Goal: Transaction & Acquisition: Book appointment/travel/reservation

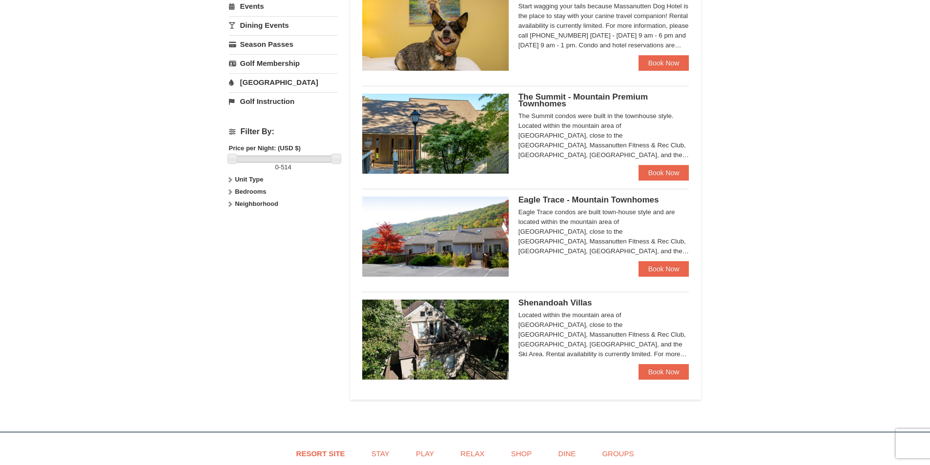
scroll to position [358, 0]
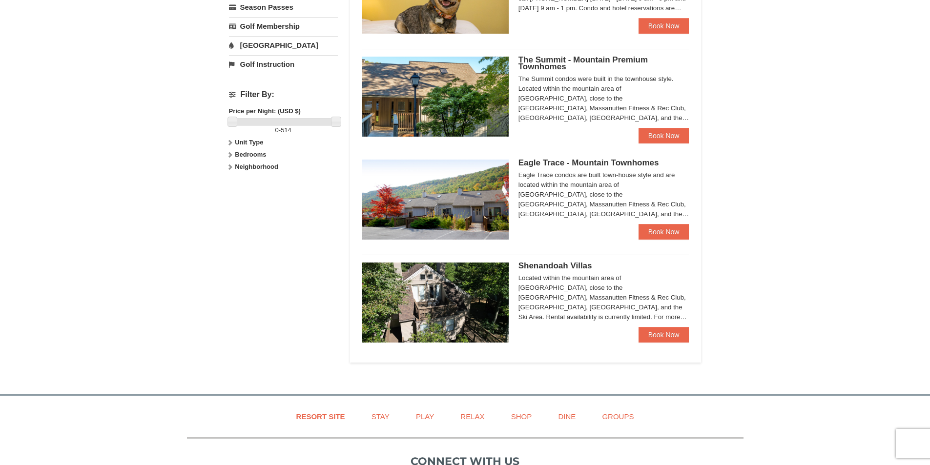
click at [259, 153] on strong "Bedrooms" at bounding box center [250, 154] width 31 height 7
click at [233, 188] on input "checkbox" at bounding box center [232, 188] width 6 height 6
checkbox input "true"
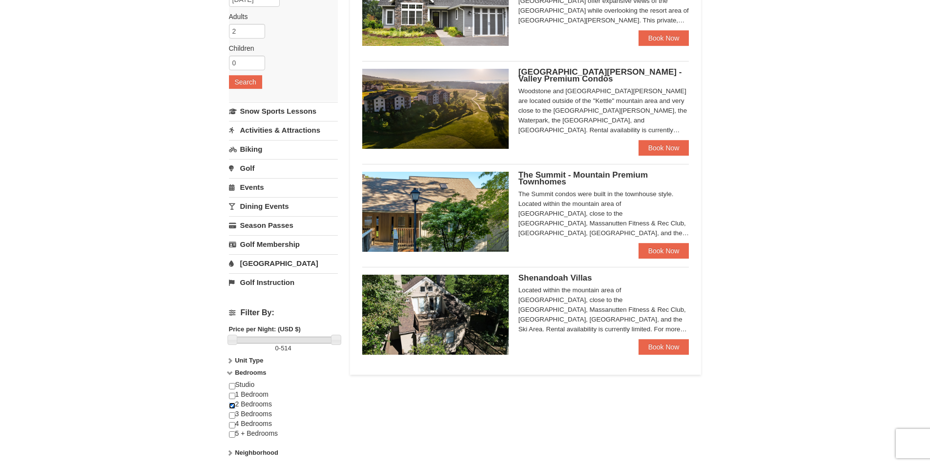
scroll to position [146, 0]
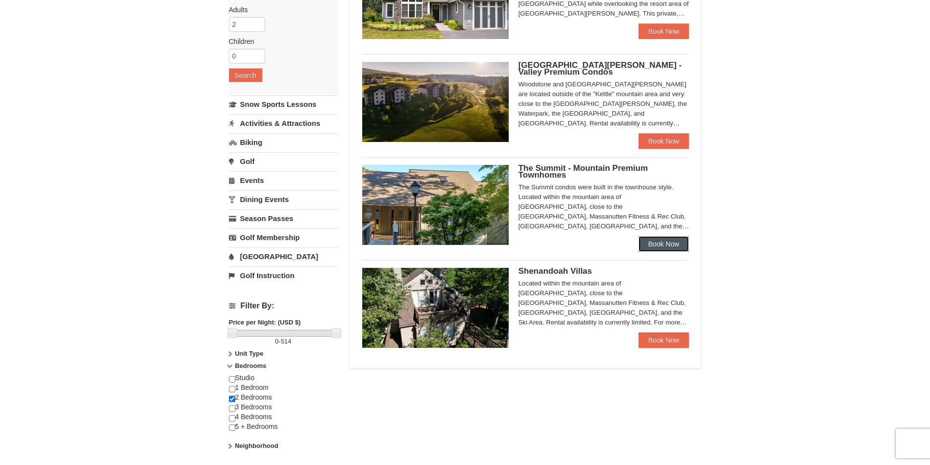
click at [660, 247] on link "Book Now" at bounding box center [664, 244] width 51 height 16
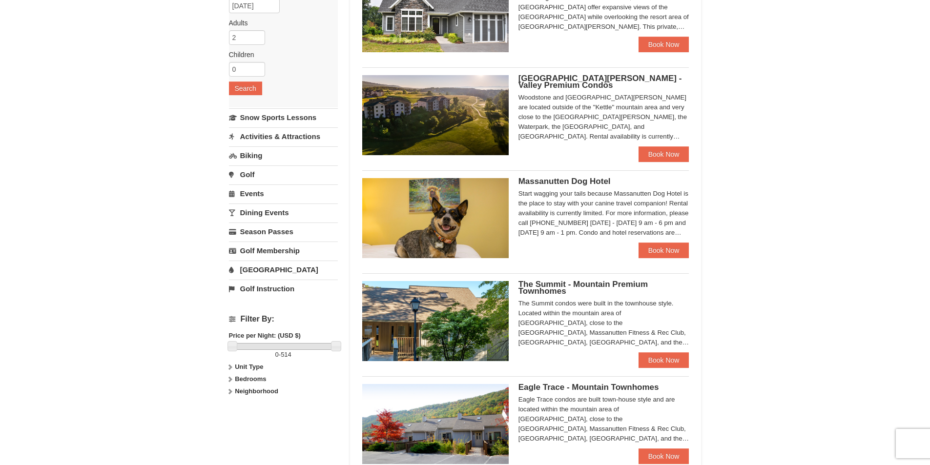
scroll to position [130, 0]
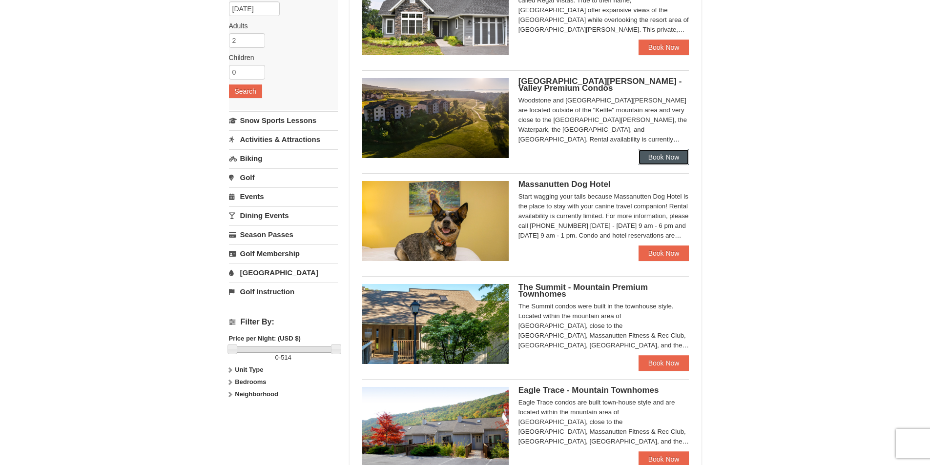
click at [669, 161] on link "Book Now" at bounding box center [664, 157] width 51 height 16
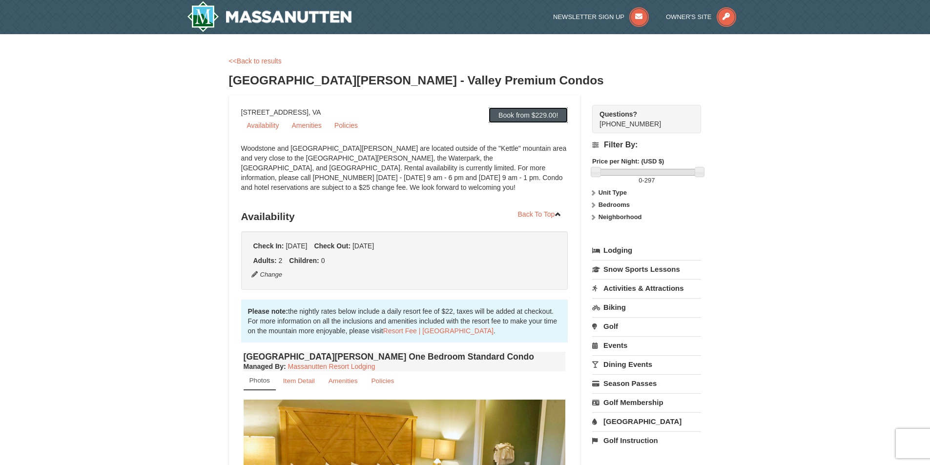
click at [518, 113] on link "Book from $229.00!" at bounding box center [528, 115] width 79 height 16
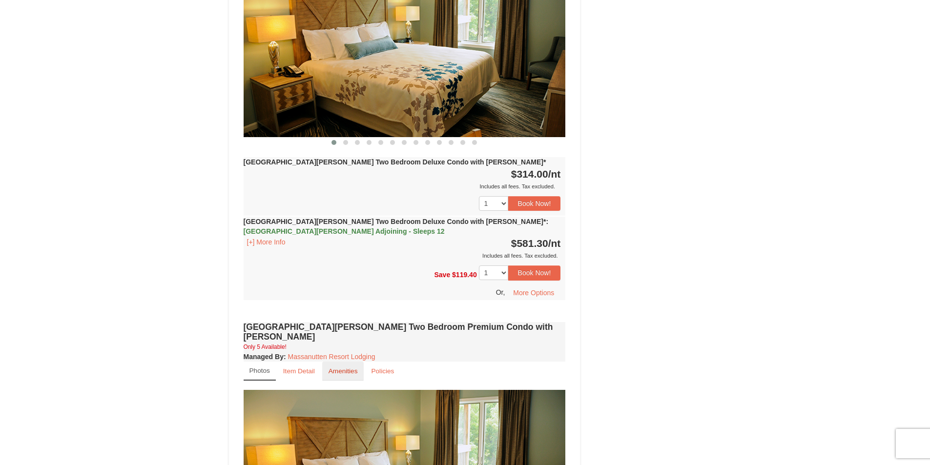
scroll to position [1705, 0]
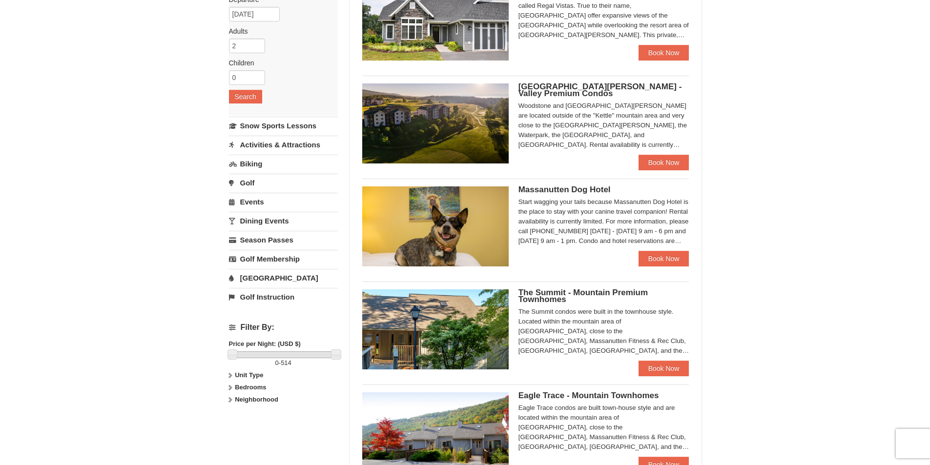
scroll to position [130, 0]
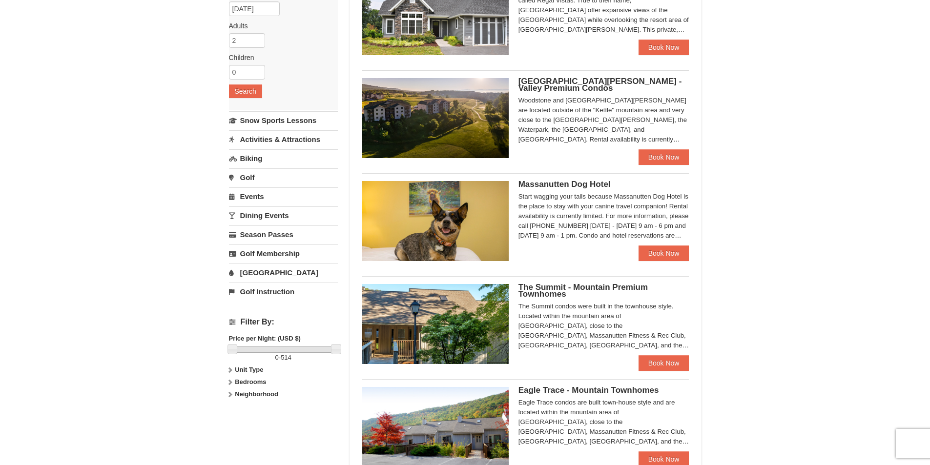
click at [247, 380] on strong "Bedrooms" at bounding box center [250, 381] width 31 height 7
click at [233, 413] on input "checkbox" at bounding box center [232, 415] width 6 height 6
checkbox input "true"
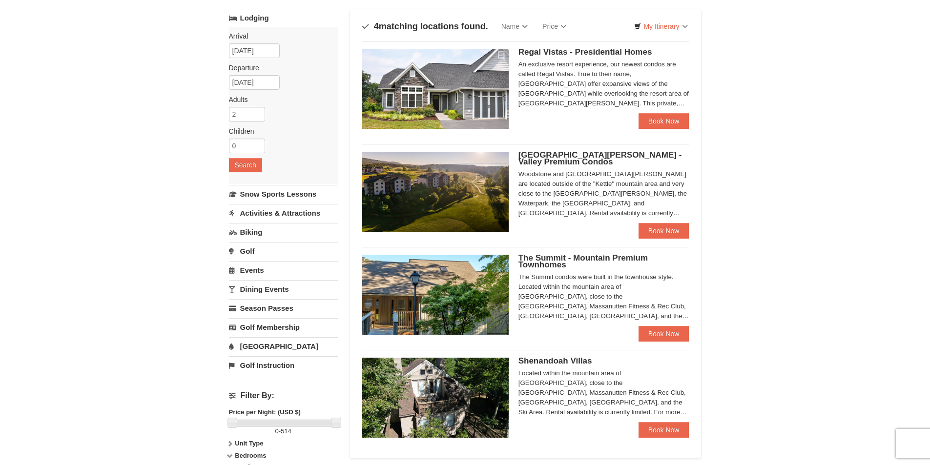
scroll to position [49, 0]
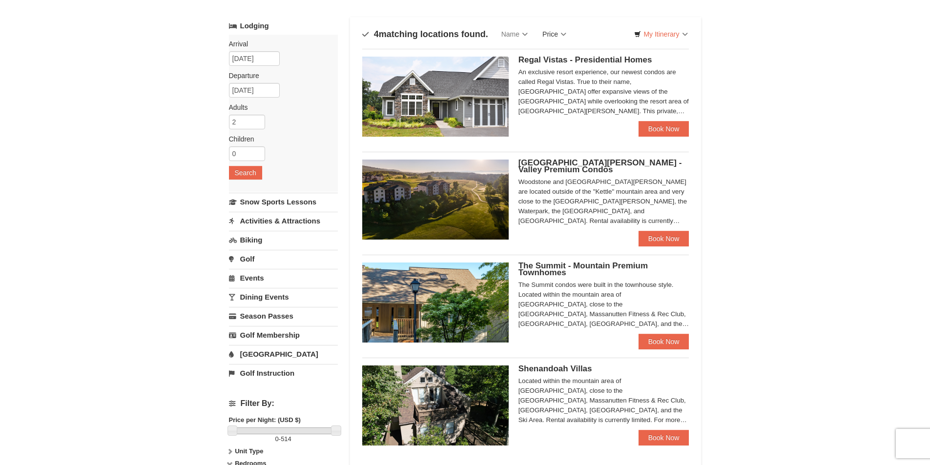
click at [554, 38] on link "Price" at bounding box center [554, 34] width 39 height 20
click at [567, 55] on link "Price (Low to High)" at bounding box center [575, 54] width 78 height 13
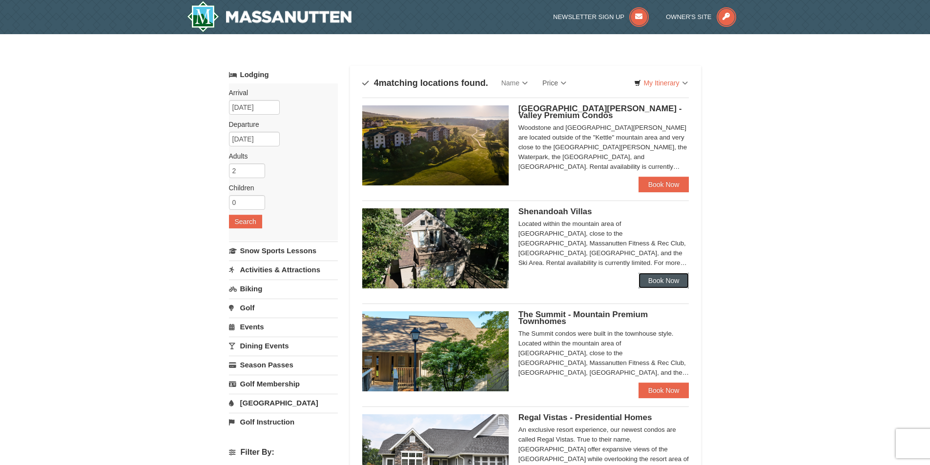
click at [652, 281] on link "Book Now" at bounding box center [664, 281] width 51 height 16
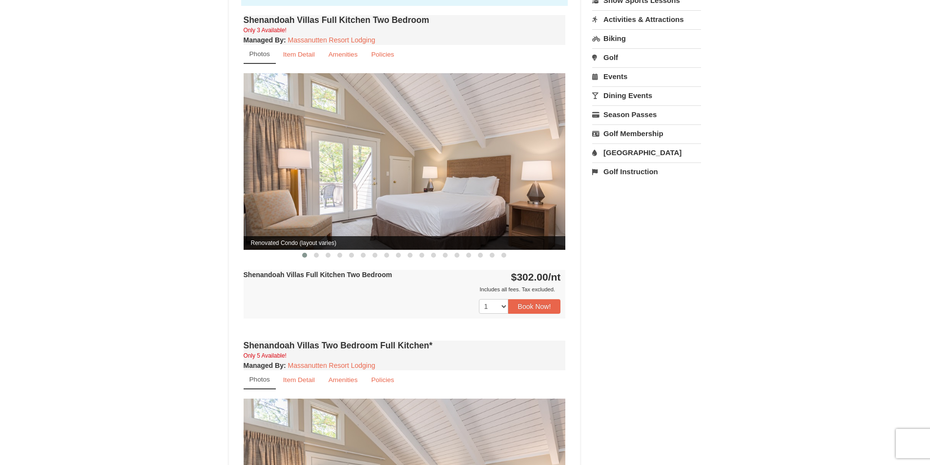
scroll to position [326, 0]
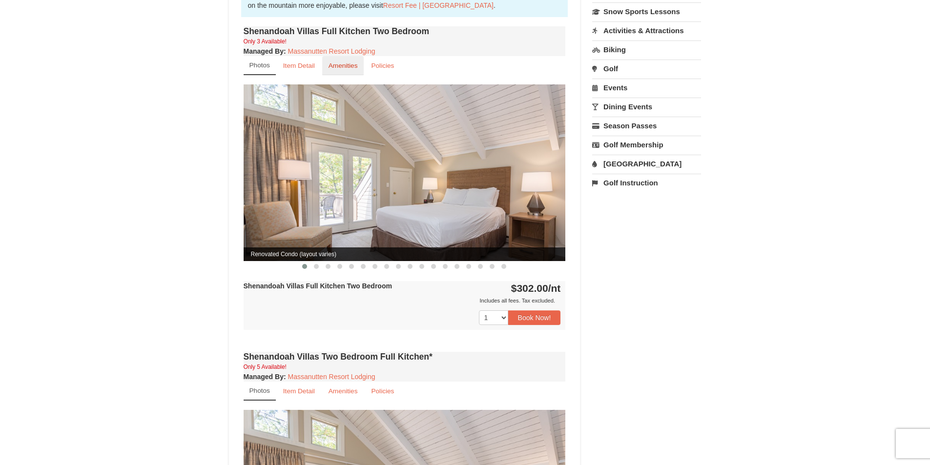
click at [346, 62] on small "Amenities" at bounding box center [343, 65] width 29 height 7
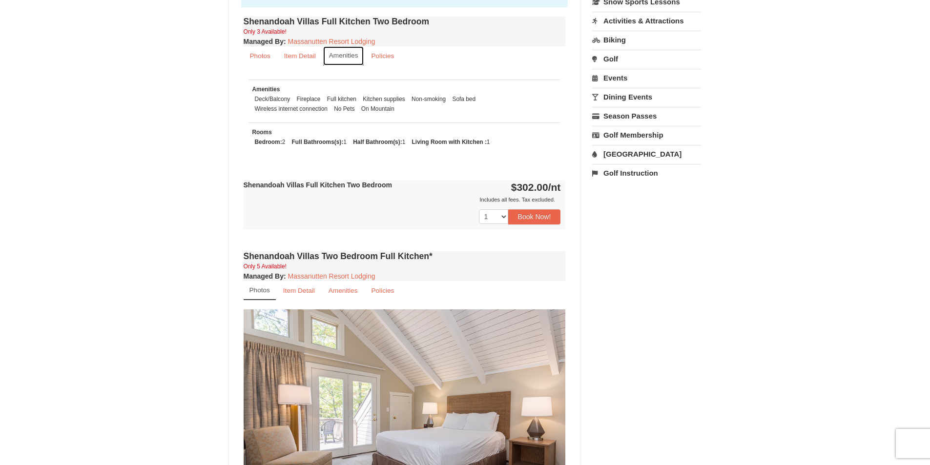
scroll to position [327, 0]
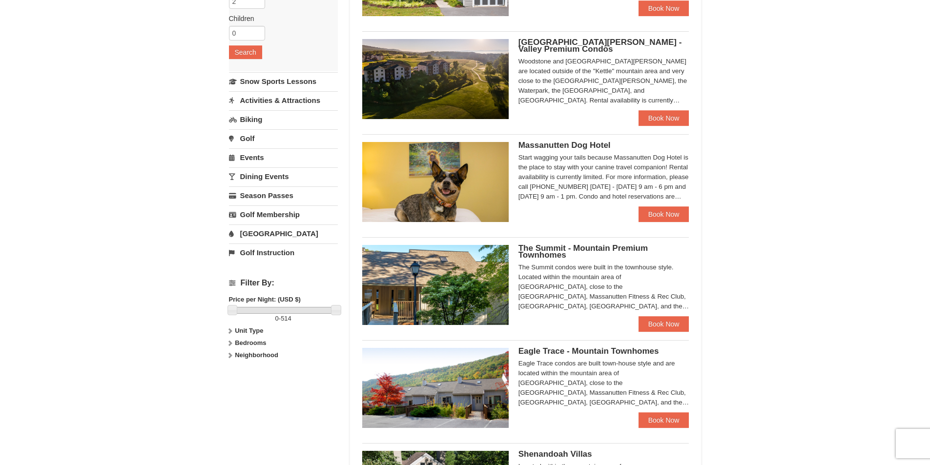
scroll to position [179, 0]
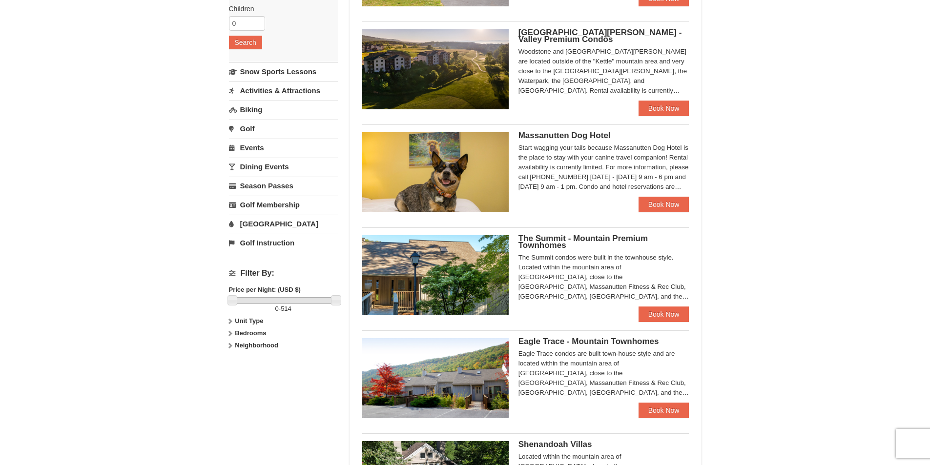
click at [252, 332] on strong "Bedrooms" at bounding box center [250, 333] width 31 height 7
click at [234, 368] on input "checkbox" at bounding box center [232, 366] width 6 height 6
checkbox input "true"
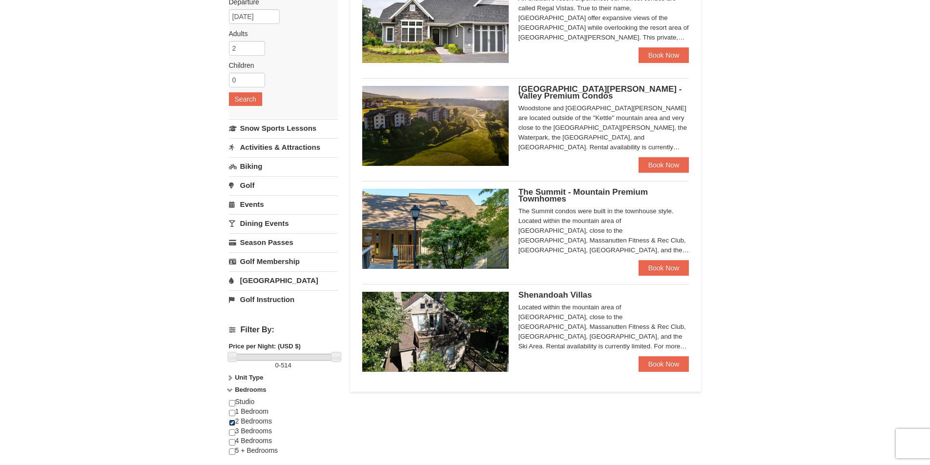
scroll to position [130, 0]
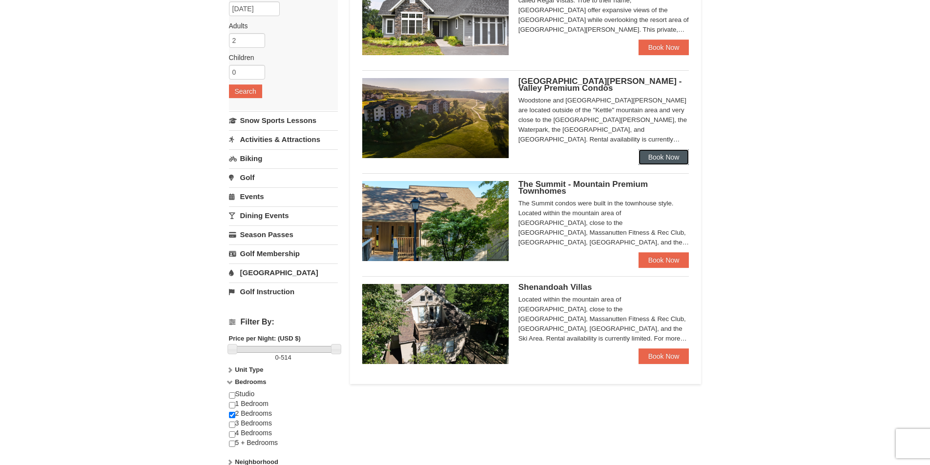
click at [661, 158] on link "Book Now" at bounding box center [664, 157] width 51 height 16
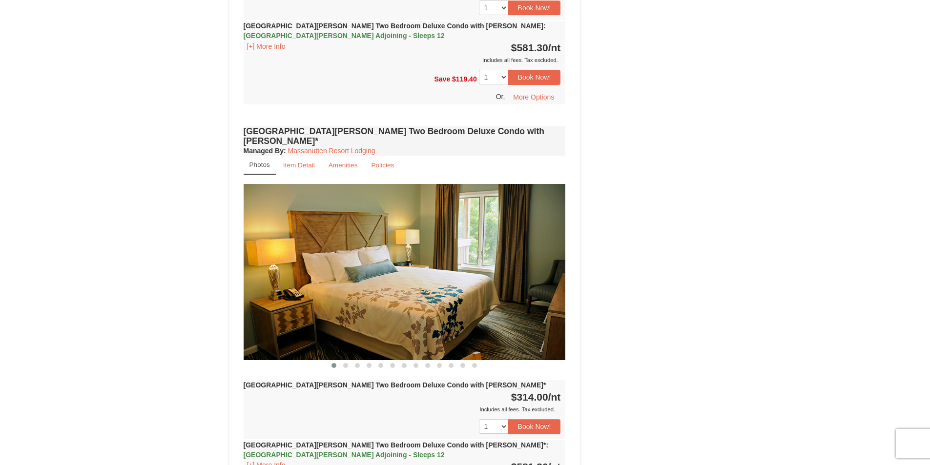
scroll to position [635, 0]
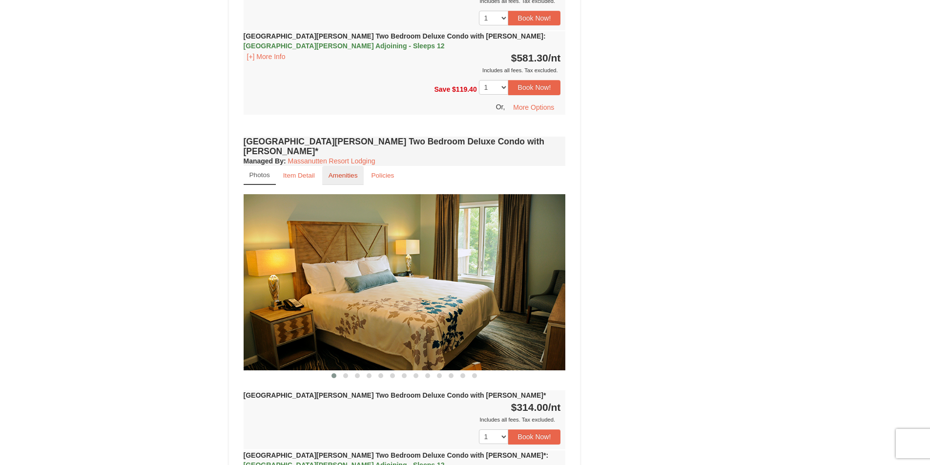
click at [338, 172] on small "Amenities" at bounding box center [343, 175] width 29 height 7
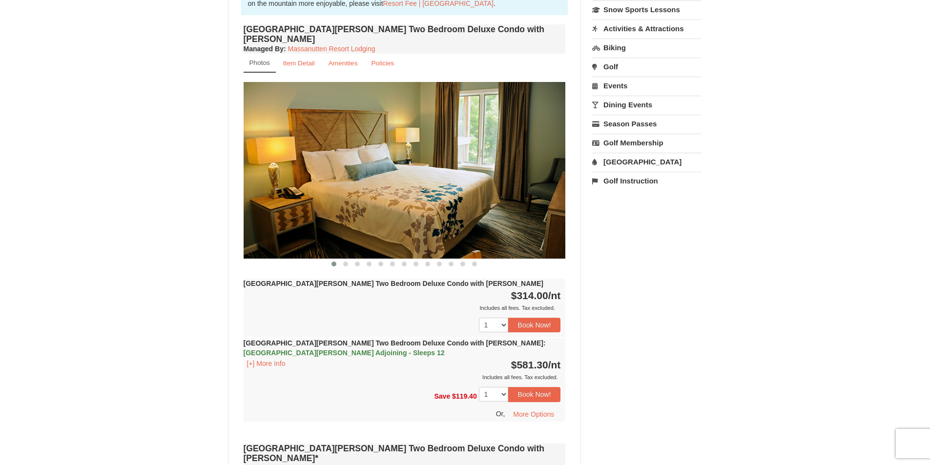
scroll to position [342, 0]
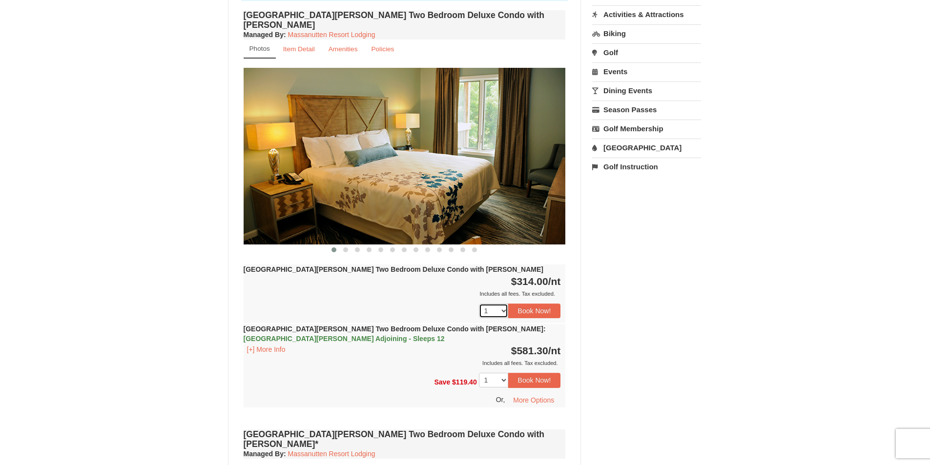
click at [505, 304] on select "1 2 3 4 5 6 7 8 9 10 11 12 13 14" at bounding box center [493, 311] width 29 height 15
click at [300, 45] on small "Item Detail" at bounding box center [299, 48] width 32 height 7
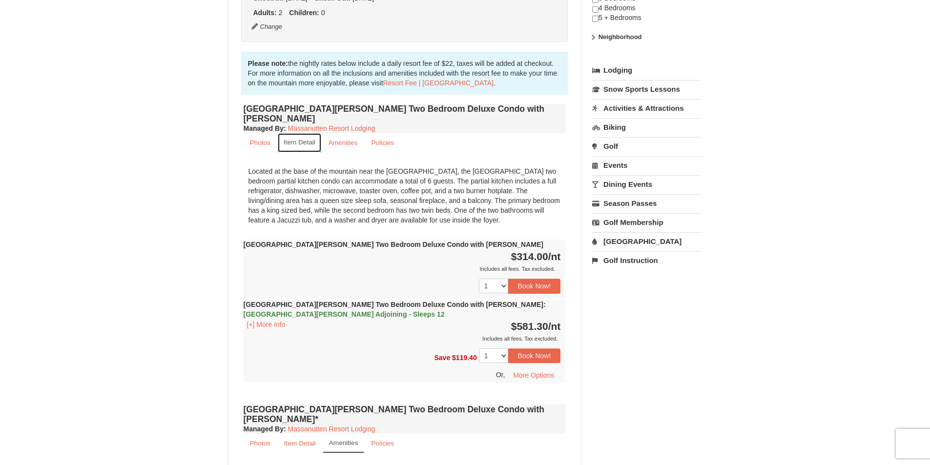
scroll to position [244, 0]
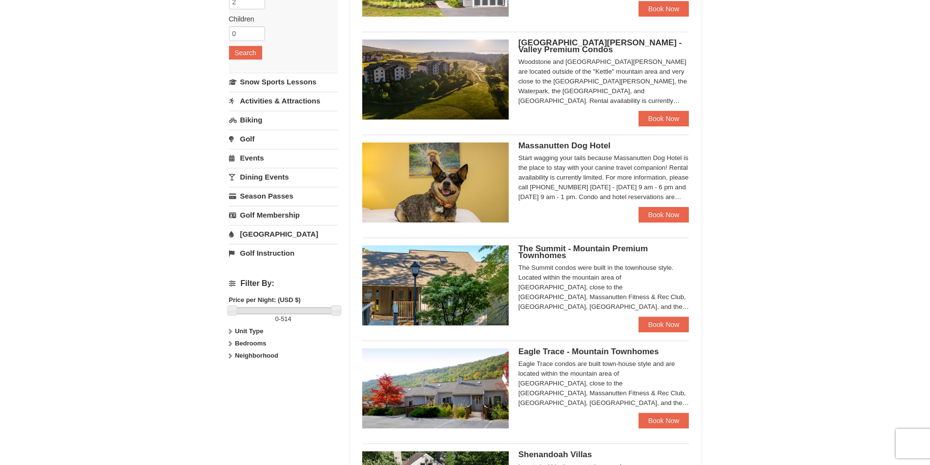
scroll to position [195, 0]
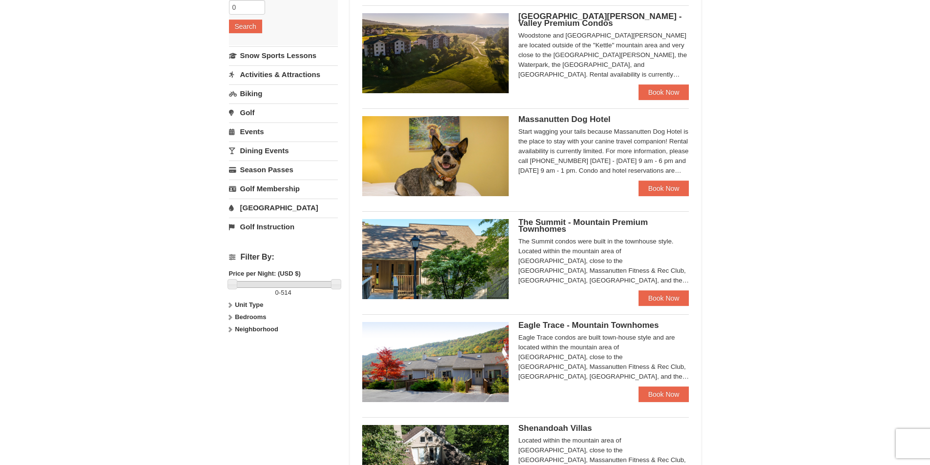
click at [251, 314] on strong "Bedrooms" at bounding box center [250, 316] width 31 height 7
click at [233, 352] on input "checkbox" at bounding box center [232, 350] width 6 height 6
checkbox input "true"
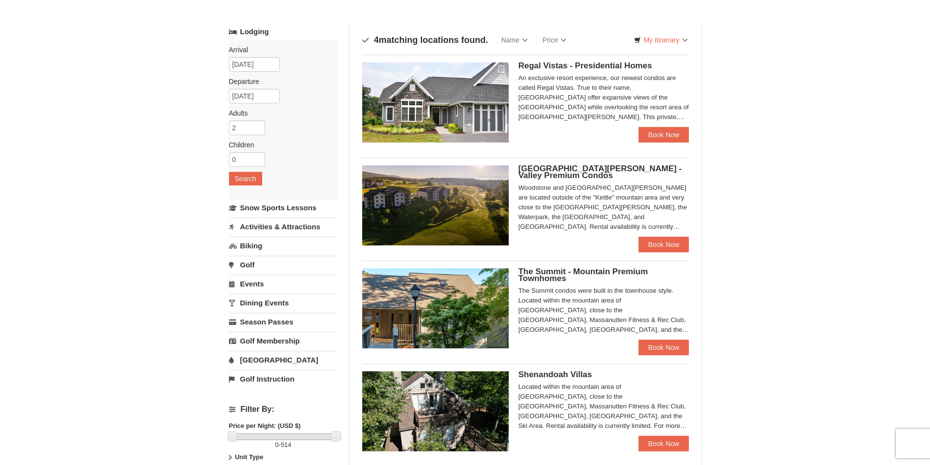
scroll to position [0, 0]
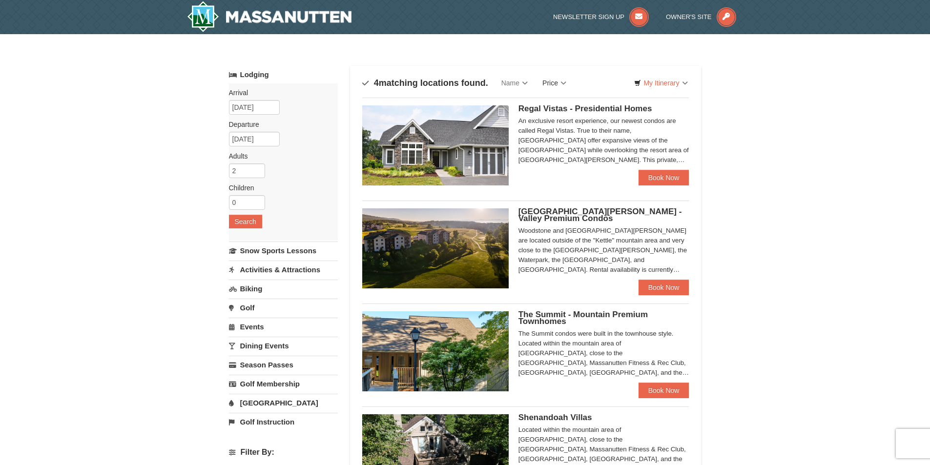
click at [559, 81] on link "Price" at bounding box center [554, 83] width 39 height 20
click at [568, 105] on link "Price (Low to High)" at bounding box center [575, 103] width 78 height 13
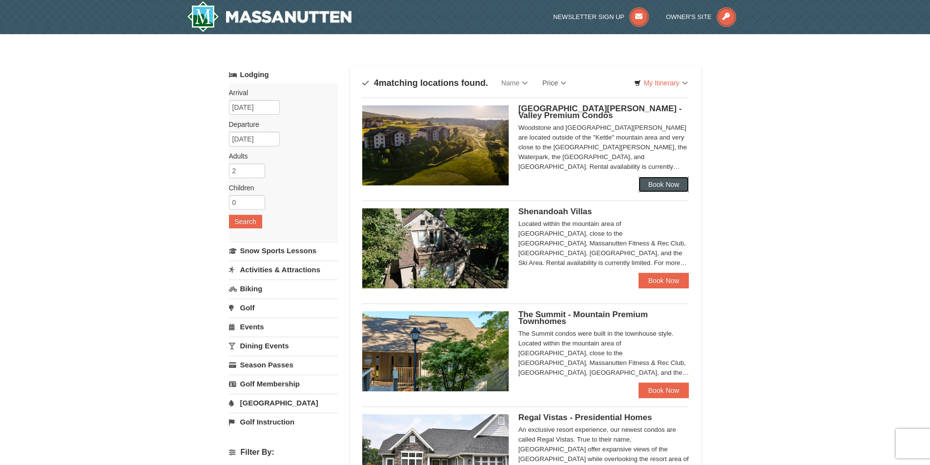
click at [659, 182] on link "Book Now" at bounding box center [664, 185] width 51 height 16
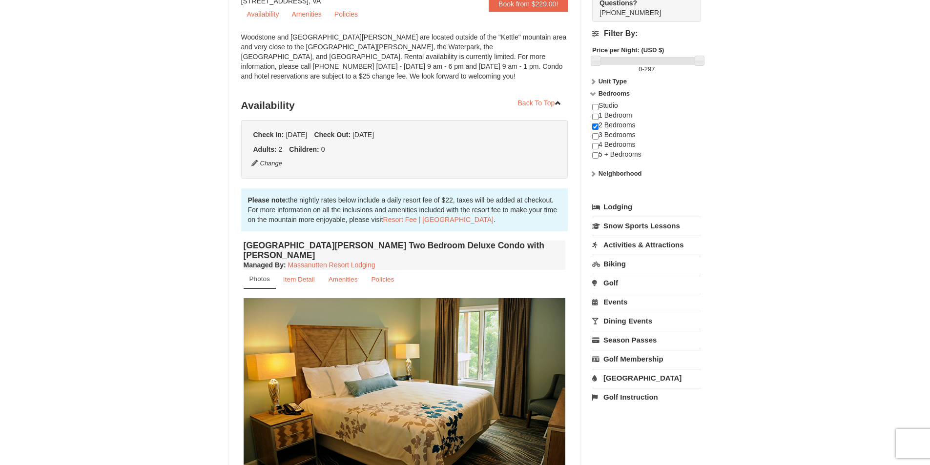
scroll to position [113, 0]
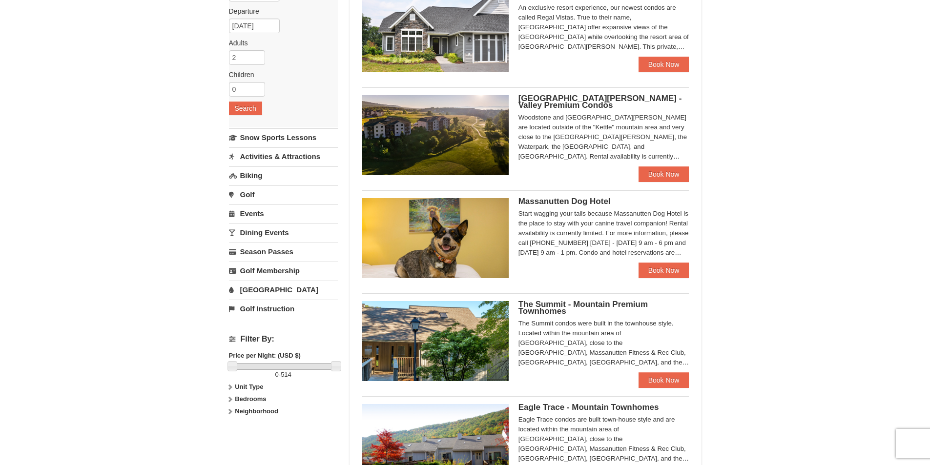
scroll to position [114, 0]
click at [256, 400] on strong "Bedrooms" at bounding box center [250, 398] width 31 height 7
click at [230, 430] on input "checkbox" at bounding box center [232, 432] width 6 height 6
checkbox input "true"
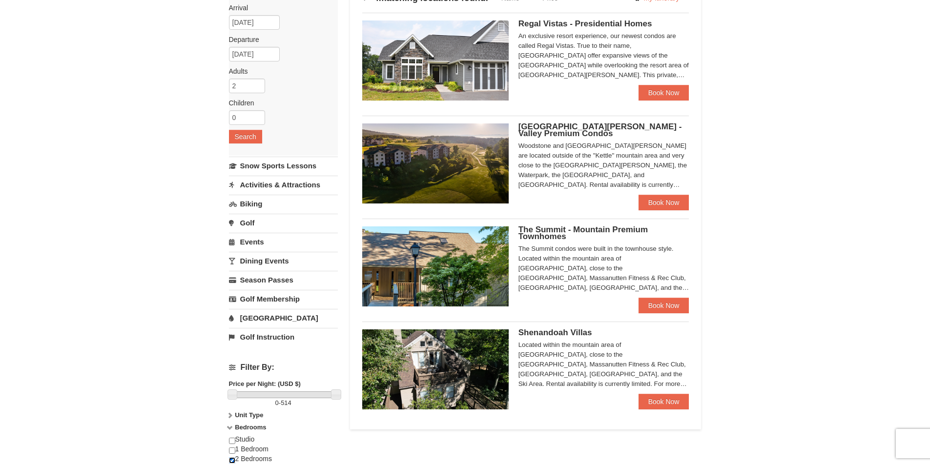
scroll to position [65, 0]
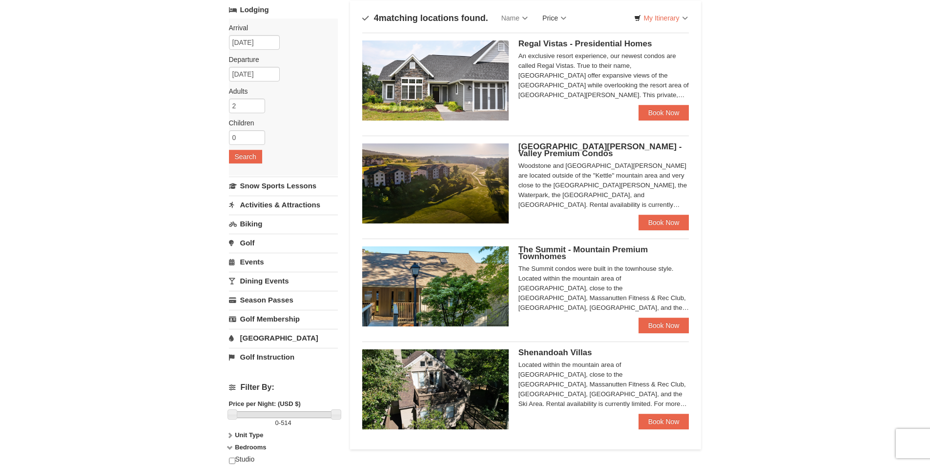
click at [562, 16] on link "Price" at bounding box center [554, 18] width 39 height 20
click at [569, 47] on link "Price (High to Low)" at bounding box center [575, 50] width 78 height 13
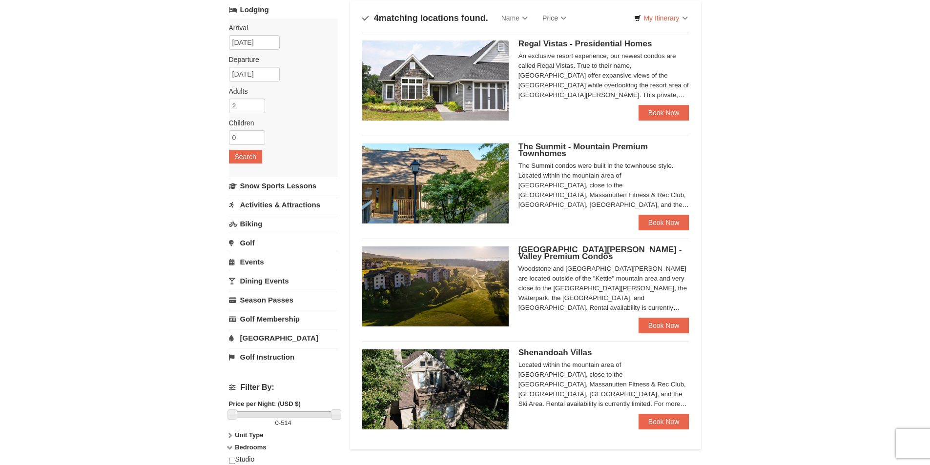
scroll to position [0, 0]
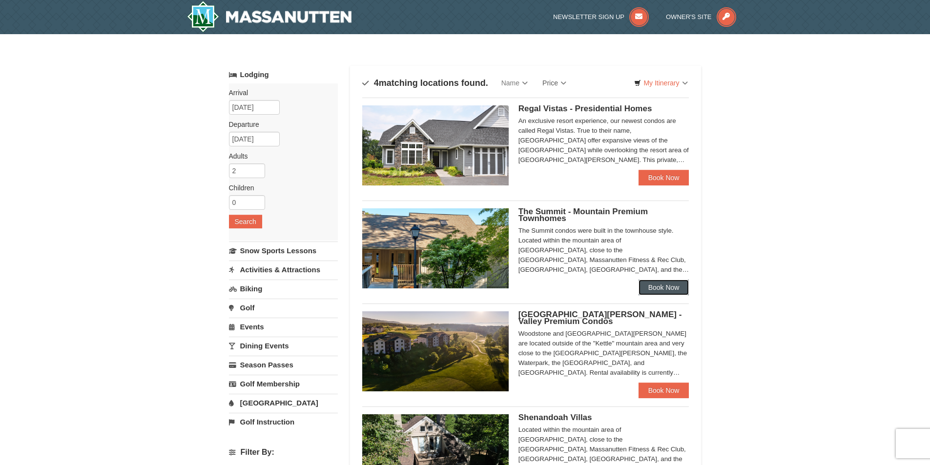
click at [664, 290] on link "Book Now" at bounding box center [664, 288] width 51 height 16
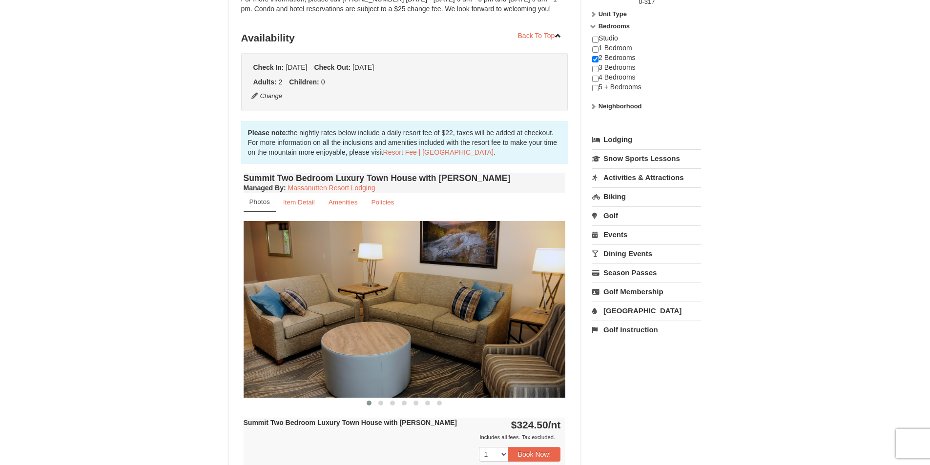
scroll to position [179, 0]
click at [296, 204] on small "Item Detail" at bounding box center [299, 201] width 32 height 7
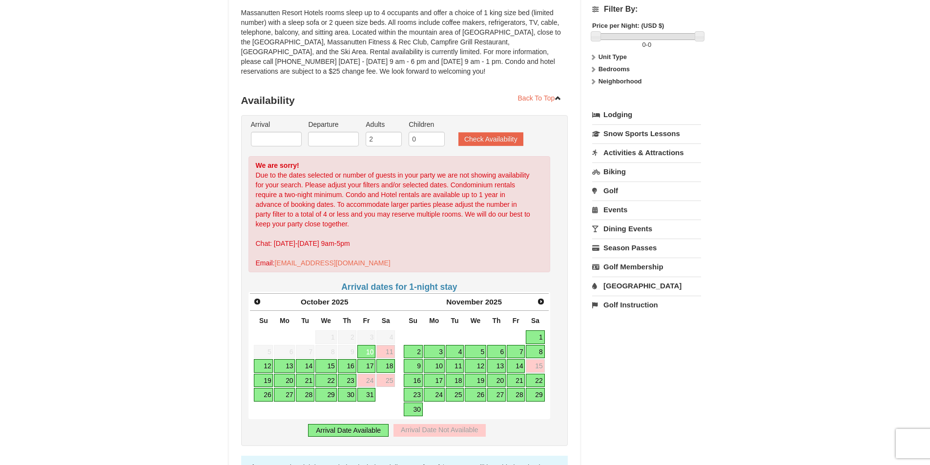
scroll to position [130, 0]
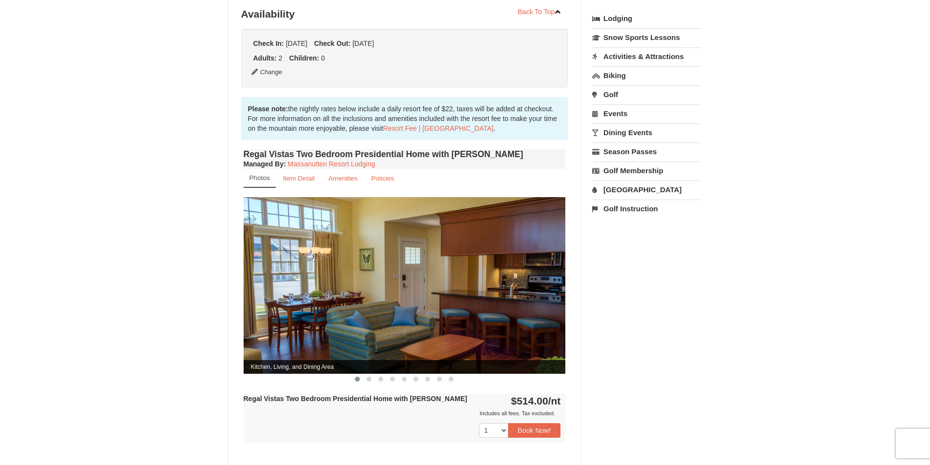
scroll to position [244, 0]
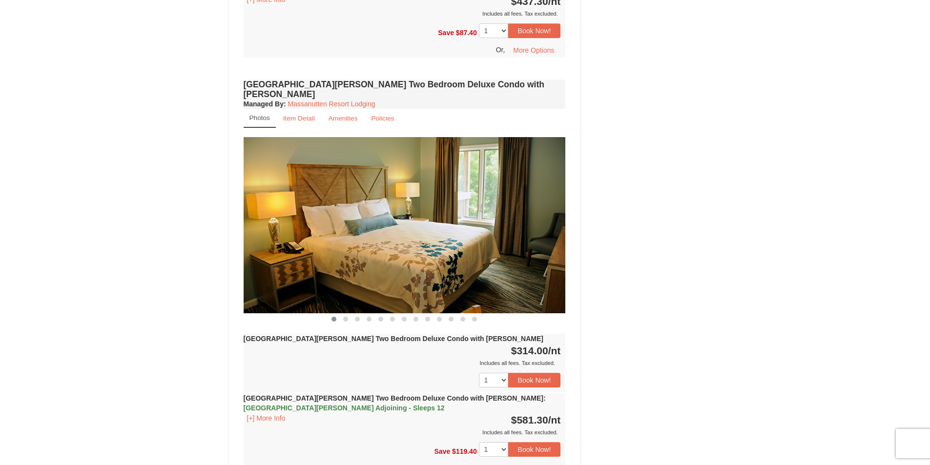
scroll to position [1107, 0]
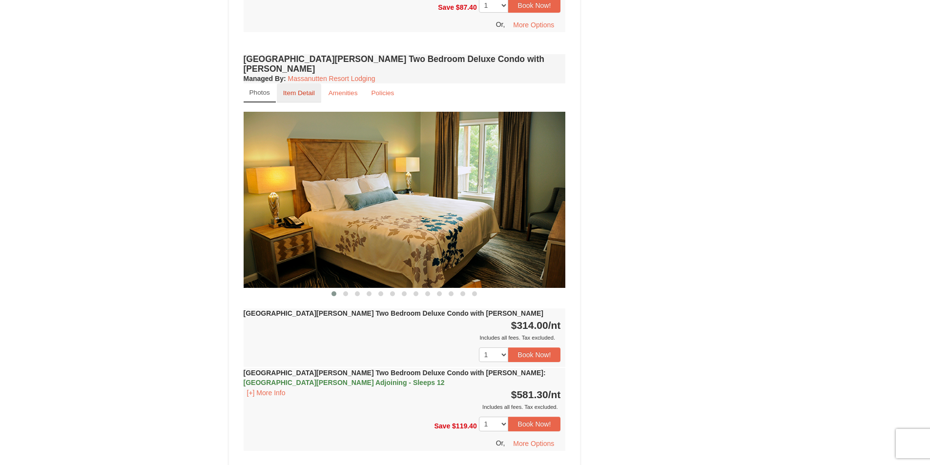
click at [306, 89] on small "Item Detail" at bounding box center [299, 92] width 32 height 7
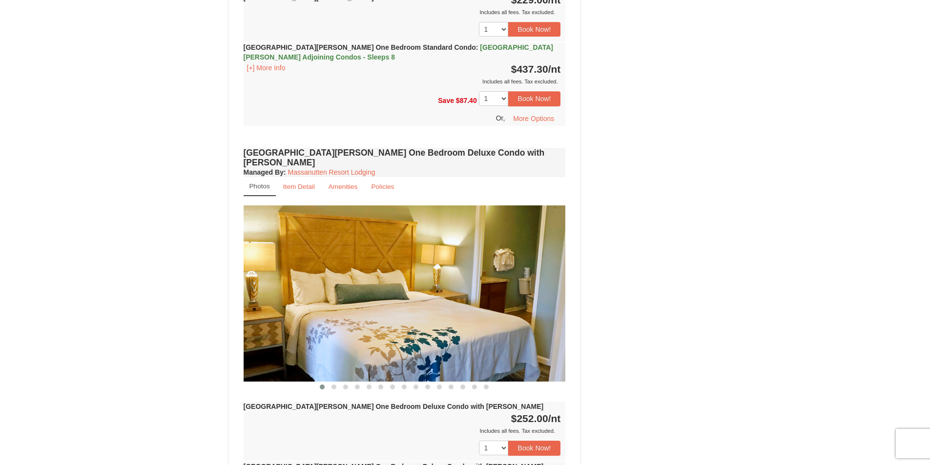
scroll to position [619, 0]
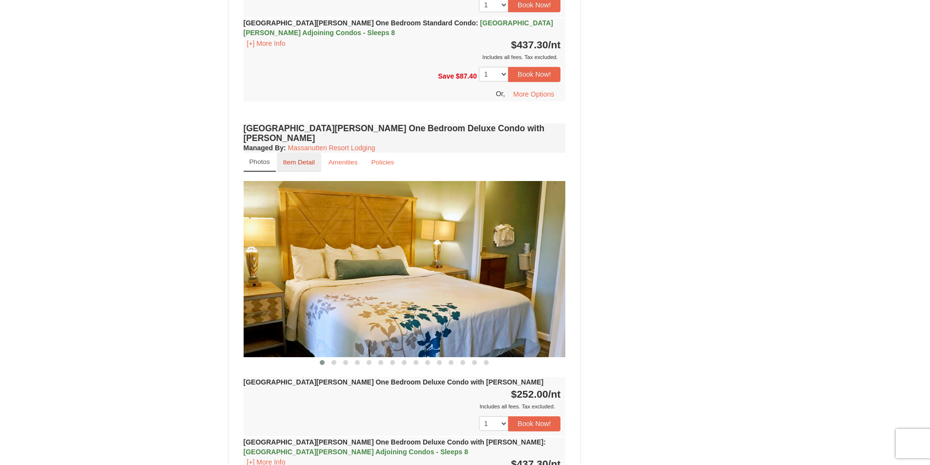
click at [307, 159] on small "Item Detail" at bounding box center [299, 162] width 32 height 7
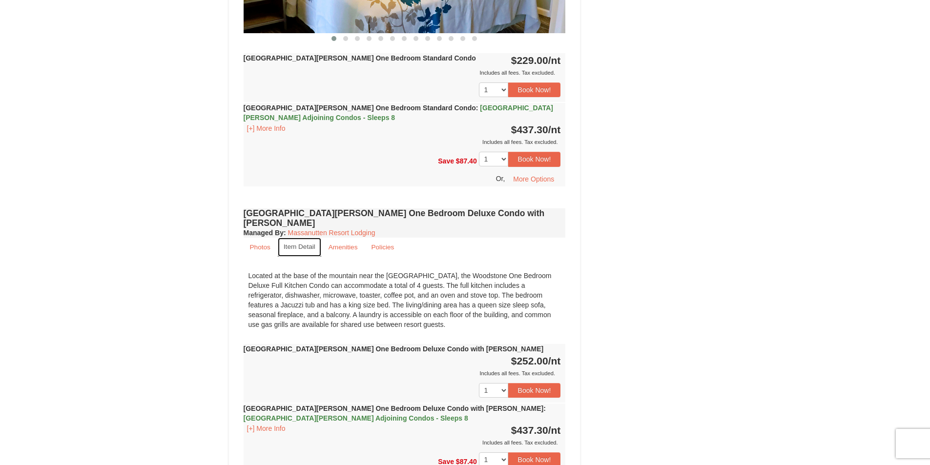
scroll to position [521, 0]
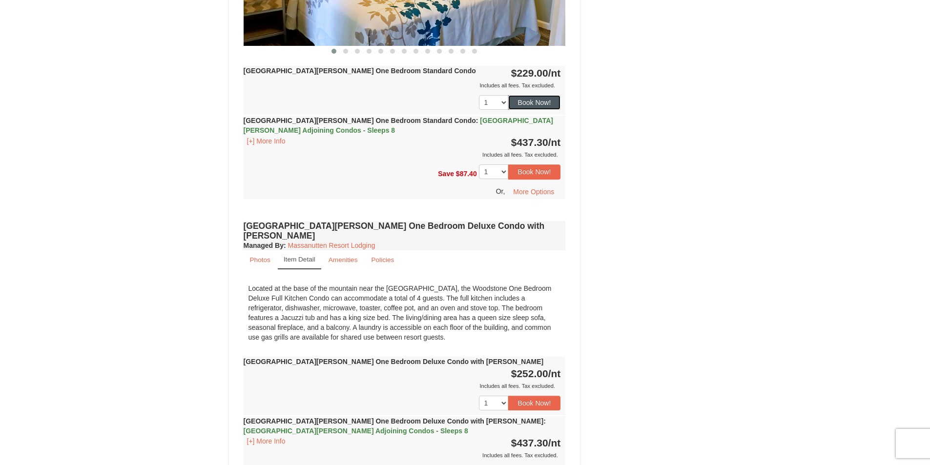
click at [531, 100] on button "Book Now!" at bounding box center [534, 102] width 53 height 15
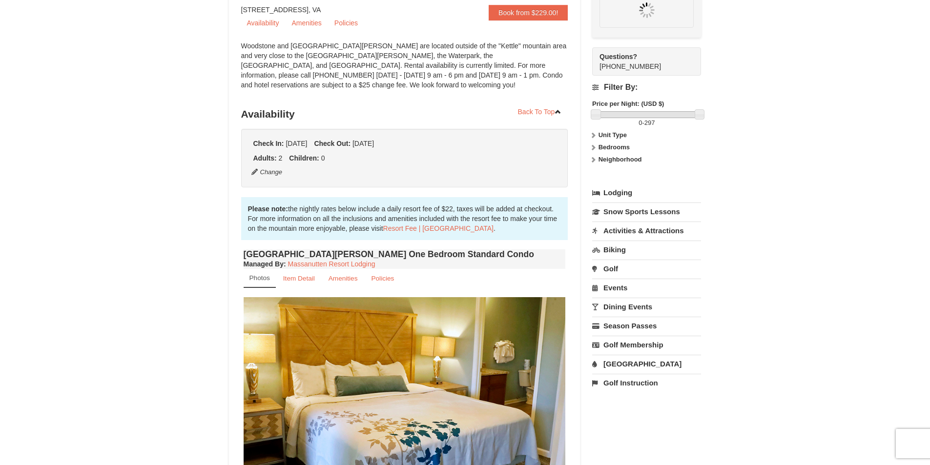
scroll to position [85, 0]
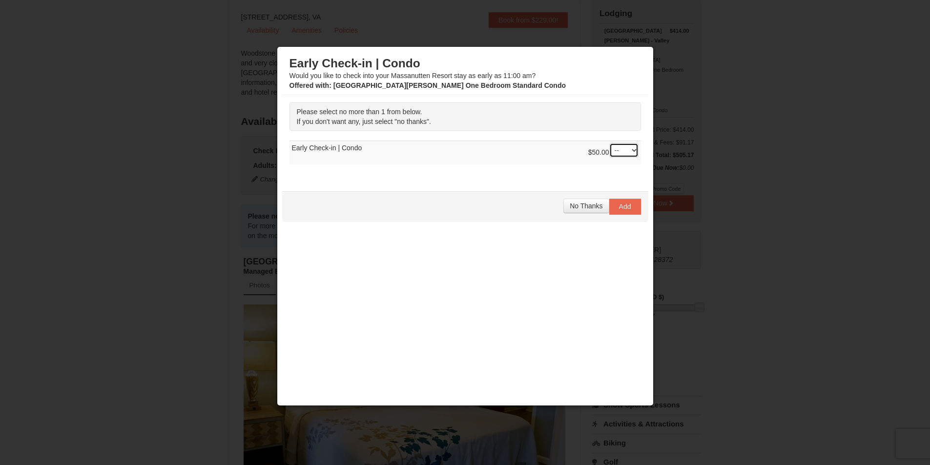
click at [631, 151] on select "-- 01" at bounding box center [623, 150] width 29 height 15
click at [515, 173] on div "Please select no more than 1 from below. If you don't want any, just select "no…" at bounding box center [465, 138] width 366 height 86
click at [579, 209] on span "No Thanks" at bounding box center [586, 206] width 33 height 8
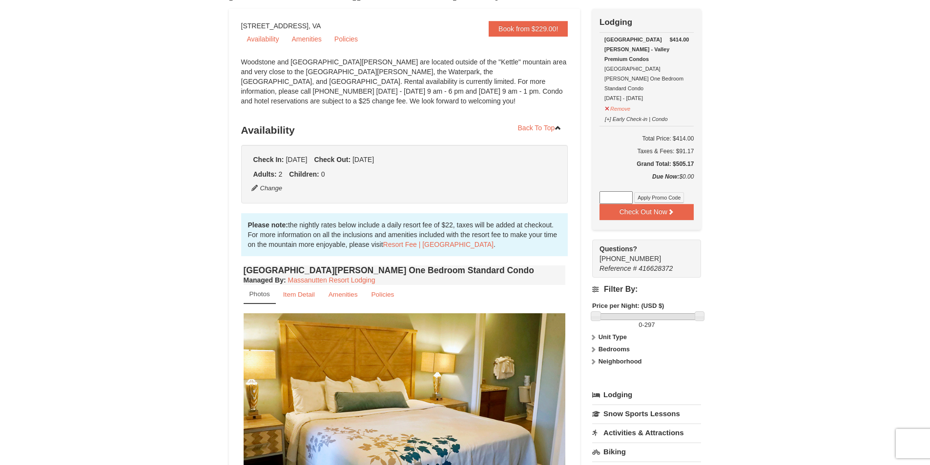
scroll to position [69, 0]
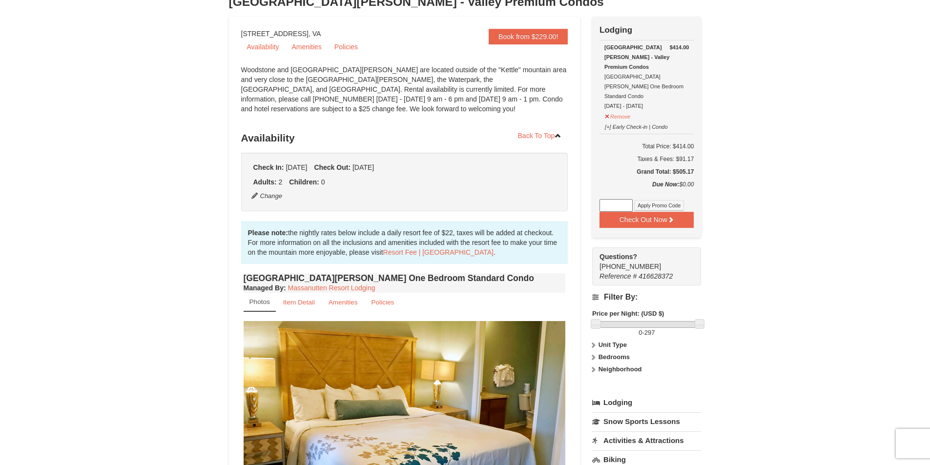
click at [607, 199] on input at bounding box center [616, 205] width 33 height 13
type input "AAA"
click at [652, 212] on button "Check Out Now" at bounding box center [647, 220] width 94 height 16
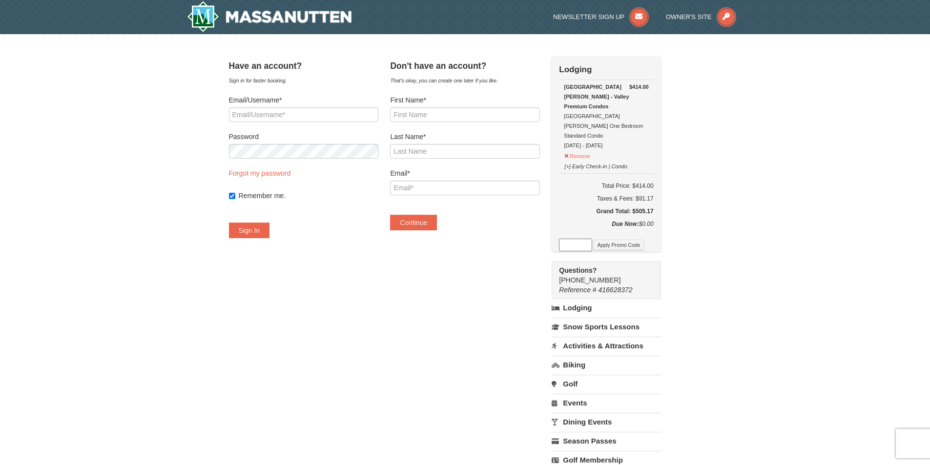
click at [585, 239] on input at bounding box center [575, 245] width 33 height 13
type input "AAA"
drag, startPoint x: 595, startPoint y: 229, endPoint x: 551, endPoint y: 224, distance: 44.2
click at [551, 224] on div "Have an account? Sign in for faster booking. Email/Username* Password Forgot my…" at bounding box center [465, 286] width 473 height 461
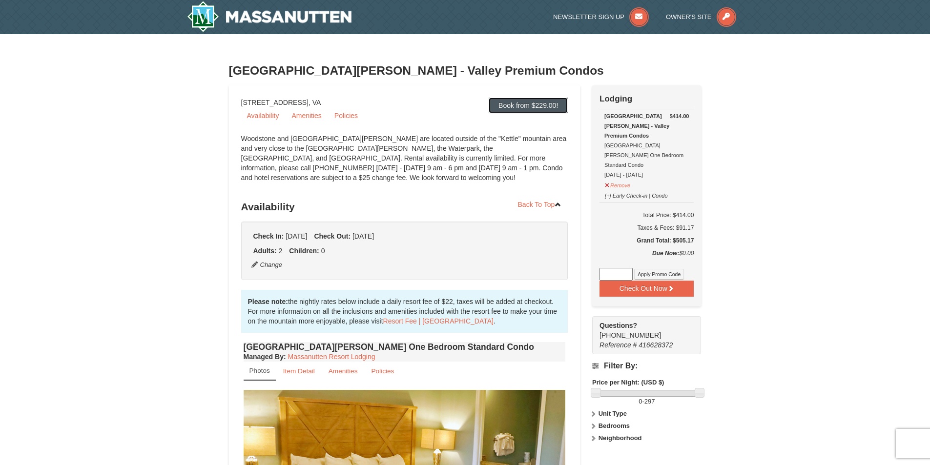
click at [519, 104] on link "Book from $229.00!" at bounding box center [528, 106] width 79 height 16
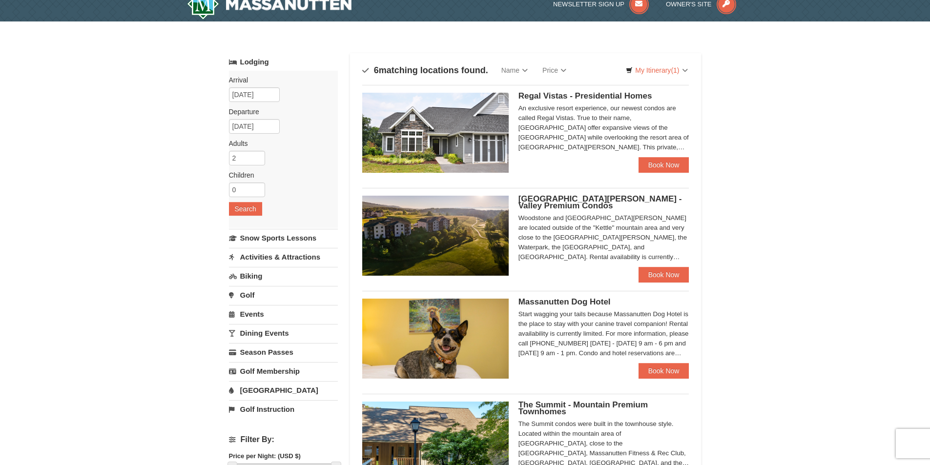
scroll to position [16, 0]
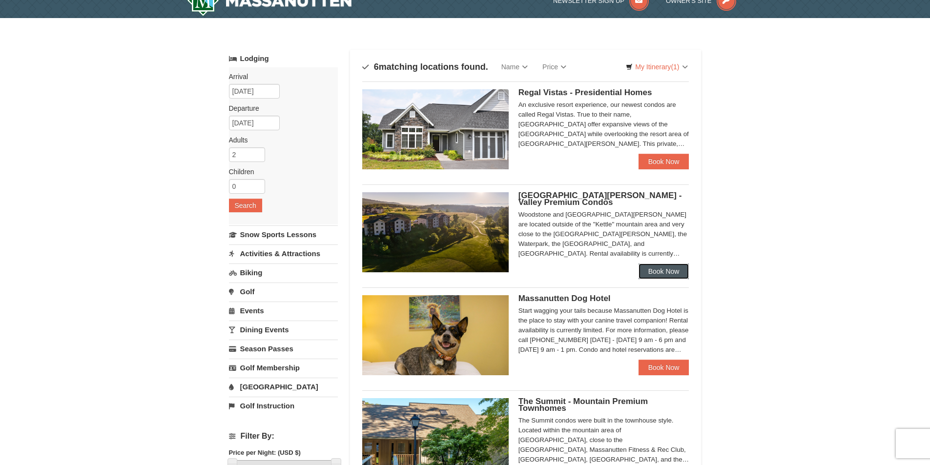
click at [648, 270] on link "Book Now" at bounding box center [664, 272] width 51 height 16
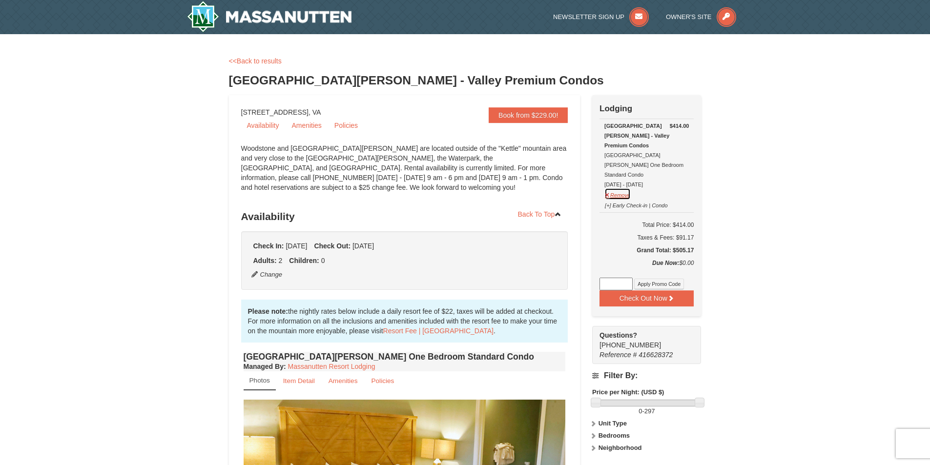
click at [625, 188] on button "Remove" at bounding box center [617, 194] width 26 height 12
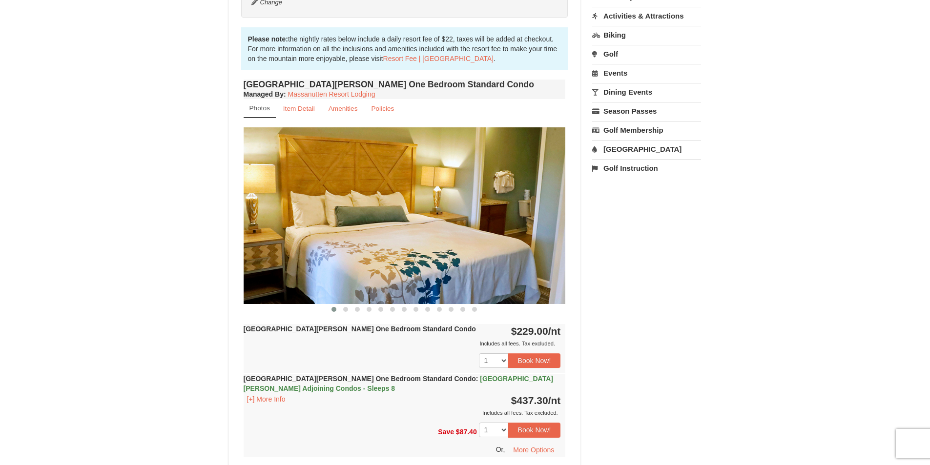
scroll to position [277, 0]
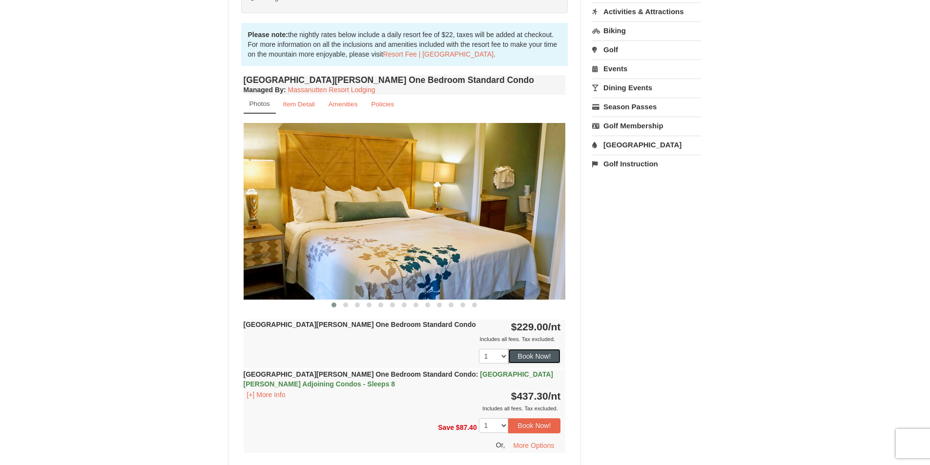
click at [538, 357] on button "Book Now!" at bounding box center [534, 356] width 53 height 15
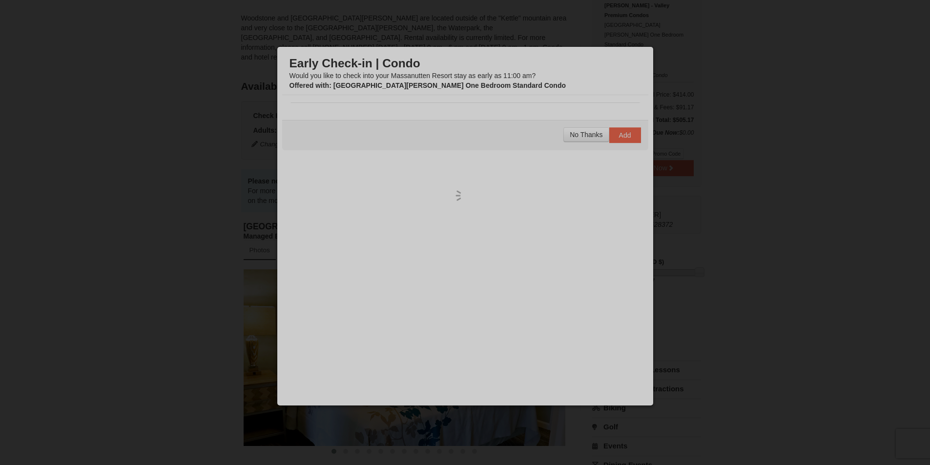
scroll to position [95, 0]
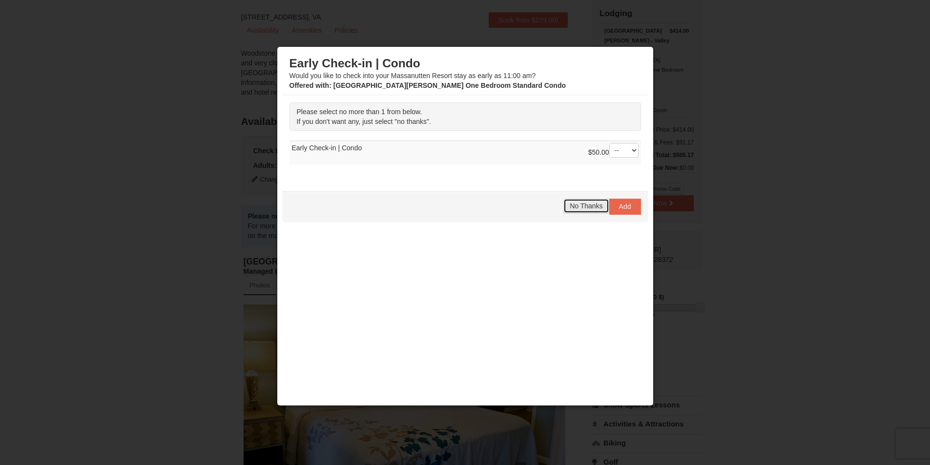
click at [597, 213] on button "No Thanks" at bounding box center [585, 206] width 45 height 15
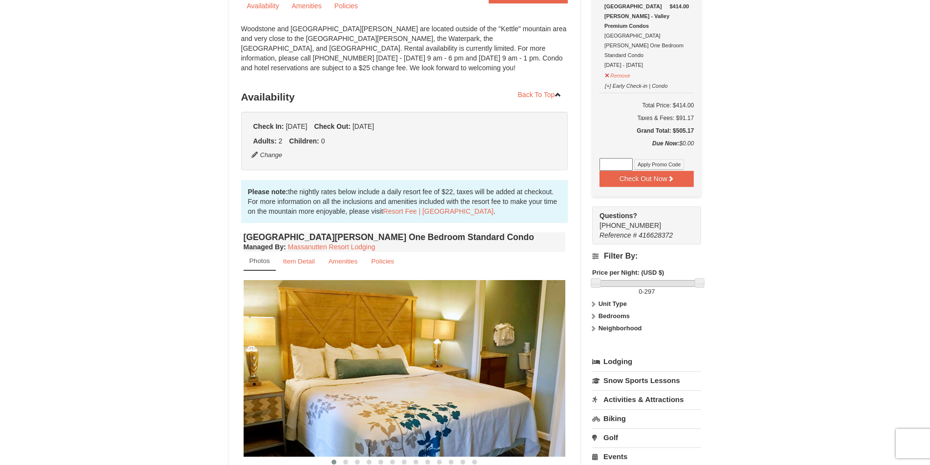
scroll to position [111, 0]
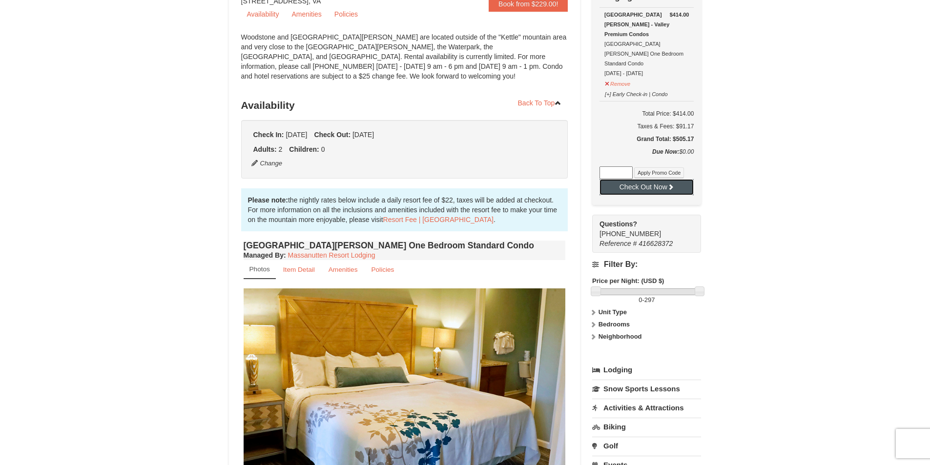
click at [645, 179] on button "Check Out Now" at bounding box center [647, 187] width 94 height 16
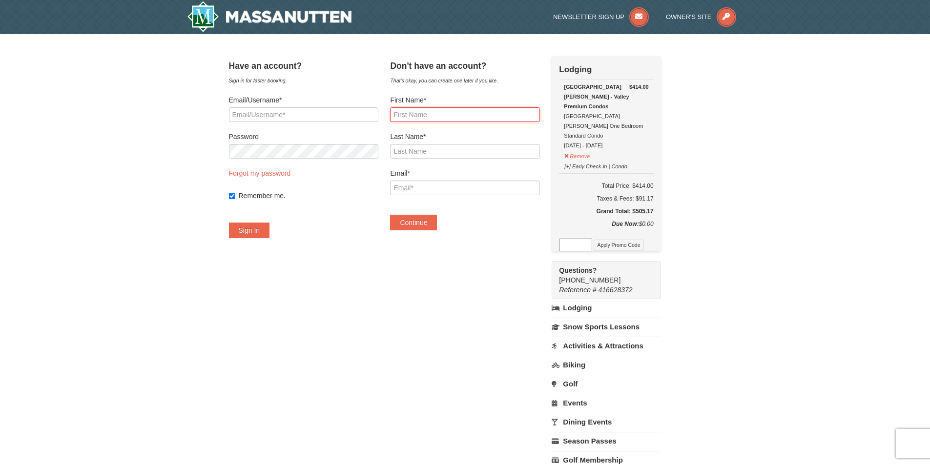
click at [416, 118] on input "First Name*" at bounding box center [464, 114] width 149 height 15
type input "Daniel"
type input "Levin"
type input "[EMAIL_ADDRESS][DOMAIN_NAME]"
click at [431, 224] on button "Continue" at bounding box center [413, 223] width 47 height 16
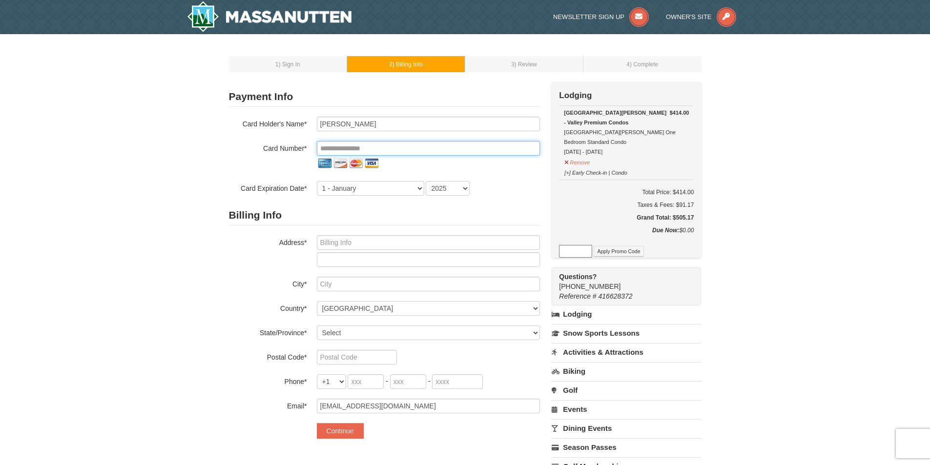
click at [399, 149] on input "tel" at bounding box center [428, 148] width 223 height 15
type input "**********"
type input "dlevin@livewarepub.com"
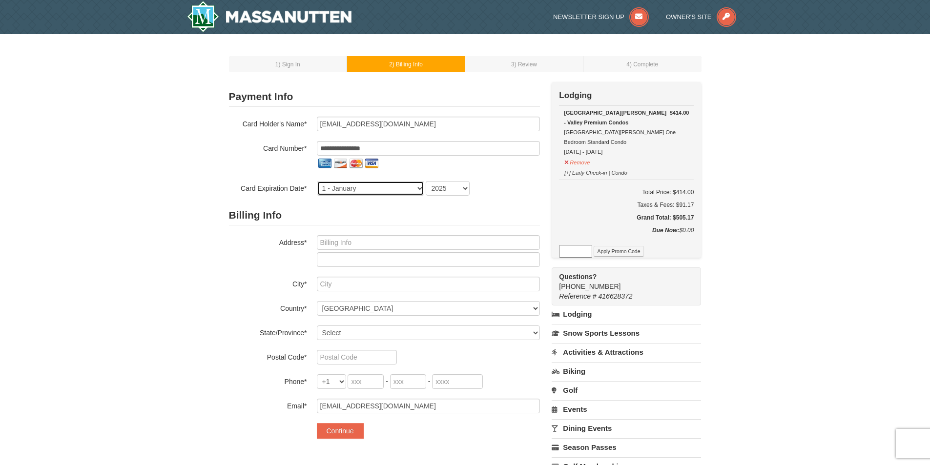
select select "9"
select select "2026"
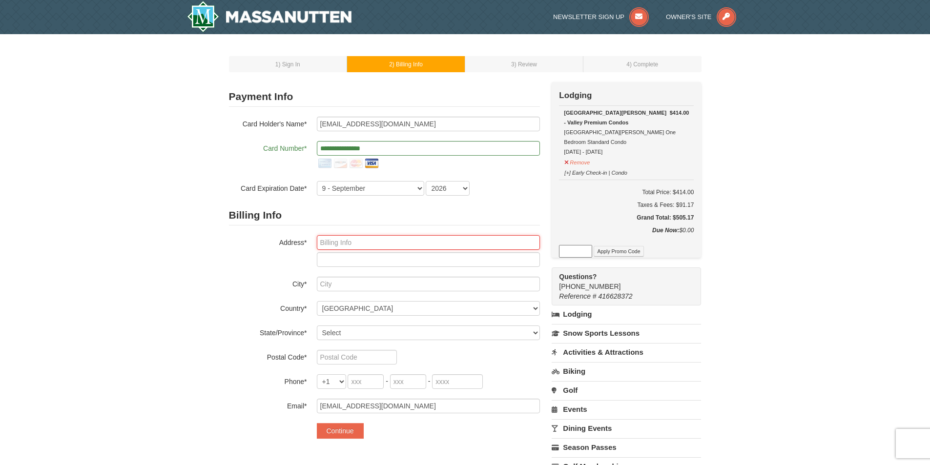
click at [332, 242] on input "text" at bounding box center [428, 242] width 223 height 15
type input "906 MANOR AVE N"
type input "DARLEY GREEN"
type input "CLAYMONT"
select select "DE"
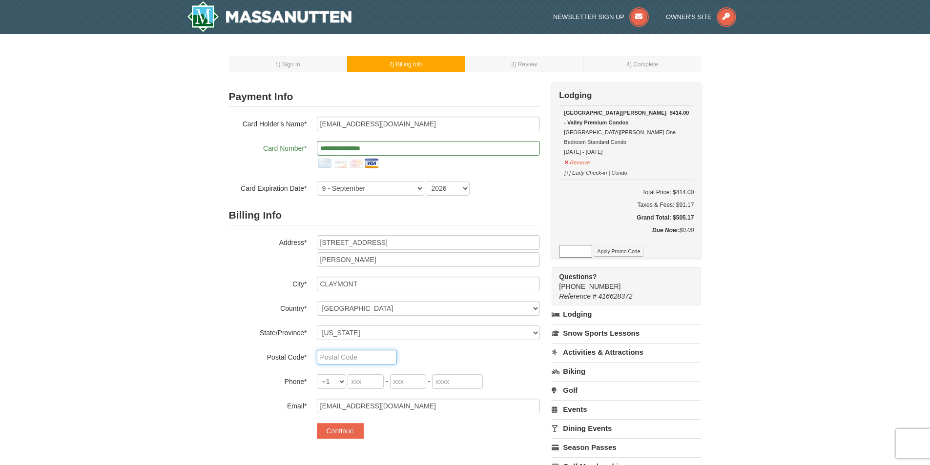
type input "19703"
type input "302"
type input "791"
type input "9446"
drag, startPoint x: 385, startPoint y: 259, endPoint x: 251, endPoint y: 254, distance: 133.9
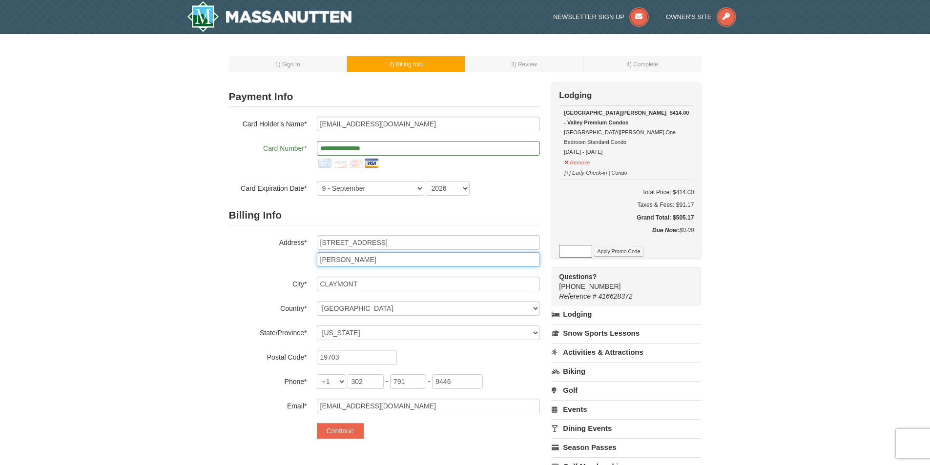
click at [251, 254] on div "Address* 906 MANOR AVE N DARLEY GREEN" at bounding box center [384, 251] width 311 height 32
click at [195, 343] on div "1 ) Sign In 2 ) Billing Info 3 ) Review ) Complete ×" at bounding box center [465, 289] width 930 height 511
drag, startPoint x: 407, startPoint y: 384, endPoint x: 315, endPoint y: 376, distance: 91.6
click at [315, 376] on div "Phone* +1 +20 +212 +213 +216 +218 +220 +221 +222 +223 +224 +225 +226 +227 +228 …" at bounding box center [384, 381] width 311 height 15
drag, startPoint x: 367, startPoint y: 384, endPoint x: 240, endPoint y: 372, distance: 128.1
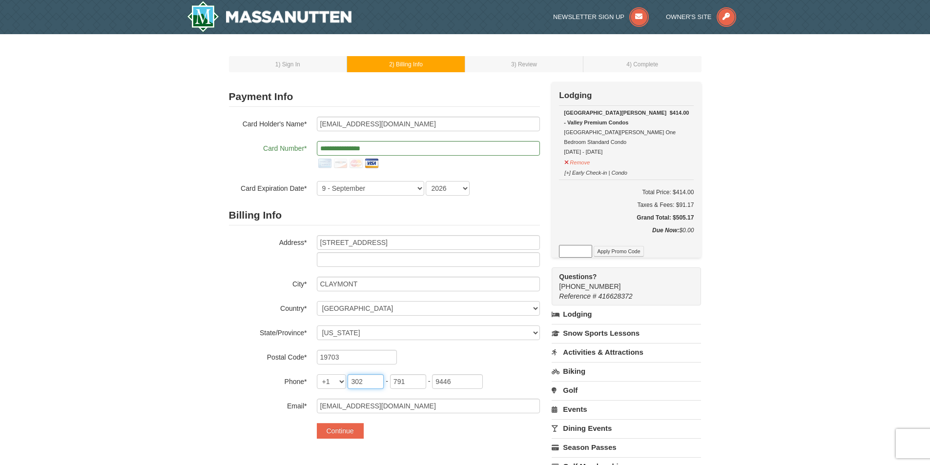
click at [246, 374] on div "Phone* +1 +20 +212 +213 +216 +218 +220 +221 +222 +223 +224 +225 +226 +227 +228 …" at bounding box center [384, 381] width 311 height 15
type input "610"
drag, startPoint x: 410, startPoint y: 383, endPoint x: 365, endPoint y: 382, distance: 45.4
click at [365, 382] on span "610 - 791 - 9446" at bounding box center [415, 381] width 135 height 8
type input "246"
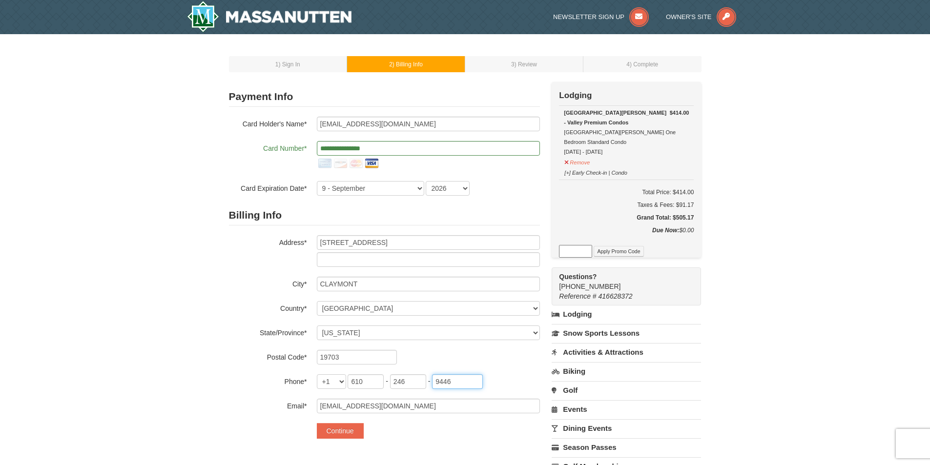
drag, startPoint x: 453, startPoint y: 381, endPoint x: 420, endPoint y: 372, distance: 34.6
click at [420, 372] on div "Billing Info Address* 906 MANOR AVE N City* CLAYMONT Country* ----- Select ----…" at bounding box center [384, 310] width 311 height 208
type input "3542"
click at [345, 427] on button "Continue" at bounding box center [340, 431] width 47 height 16
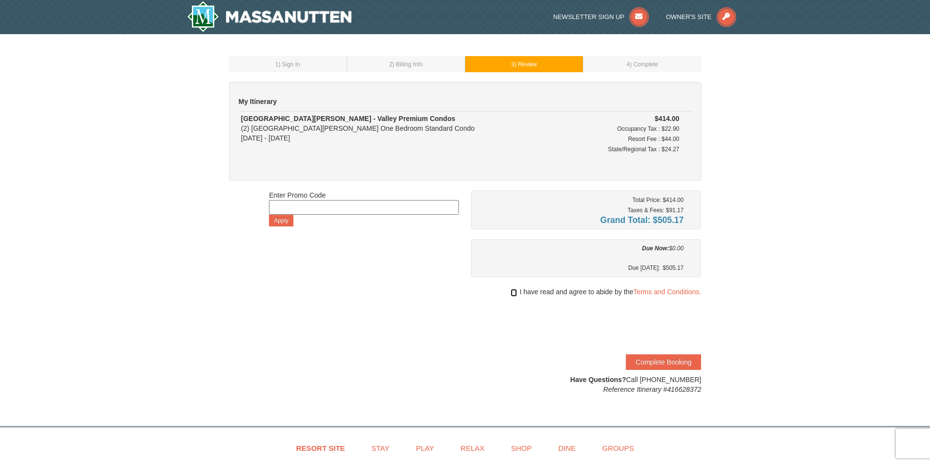
click at [511, 293] on input "checkbox" at bounding box center [514, 293] width 6 height 8
checkbox input "true"
click at [645, 361] on button "Complete Booking" at bounding box center [663, 362] width 75 height 16
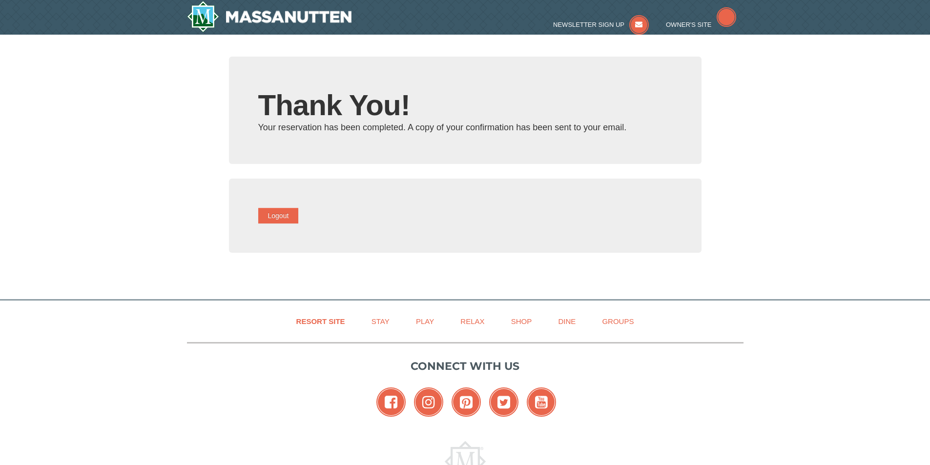
type input "[EMAIL_ADDRESS][DOMAIN_NAME]"
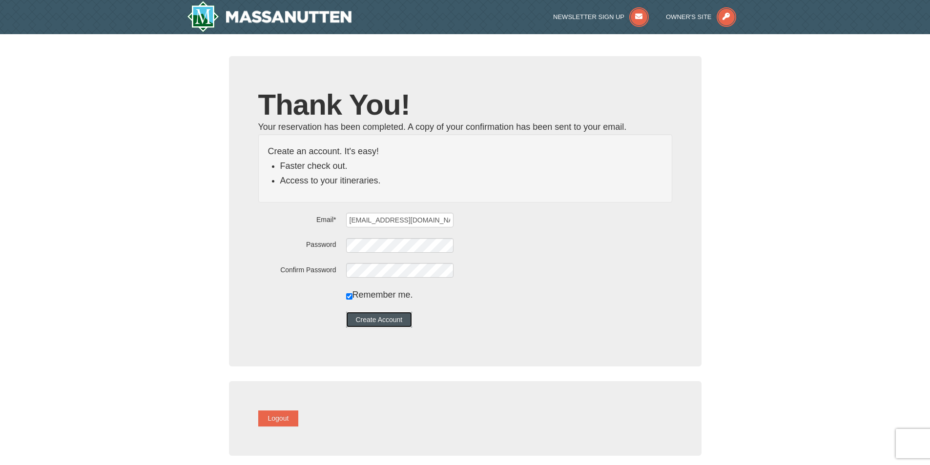
click at [377, 322] on button "Create Account" at bounding box center [379, 320] width 66 height 16
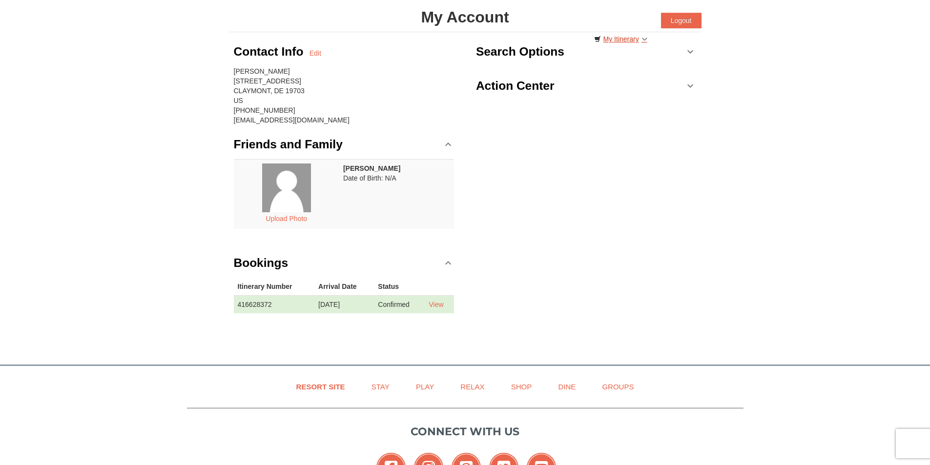
scroll to position [49, 0]
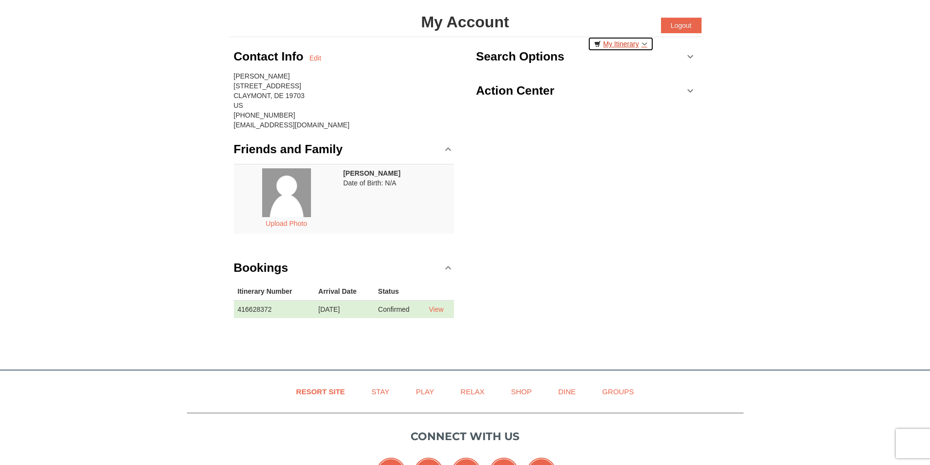
click at [612, 43] on link "My Itinerary" at bounding box center [621, 44] width 66 height 15
click at [621, 41] on link "My Itinerary" at bounding box center [621, 44] width 66 height 15
click at [645, 43] on link "My Itinerary" at bounding box center [621, 44] width 66 height 15
click at [512, 175] on div "Contact Info Edit Daniel Levin 906 MANOR AVE N CLAYMONT, DE 19703 US (610) 246-…" at bounding box center [465, 187] width 473 height 301
